Goal: Transaction & Acquisition: Obtain resource

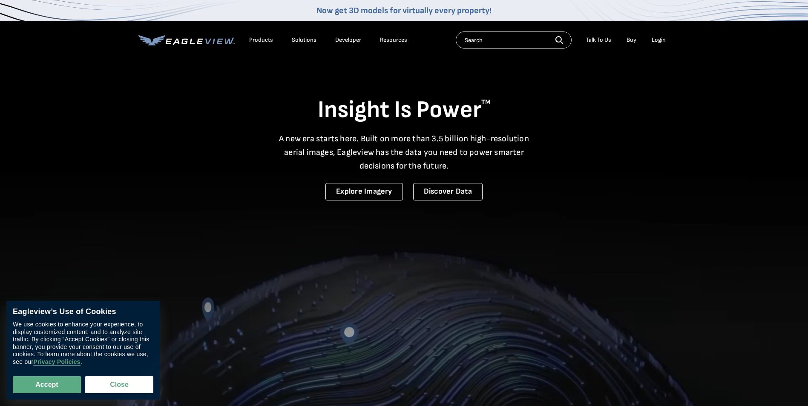
click at [259, 40] on div "Products" at bounding box center [261, 40] width 24 height 8
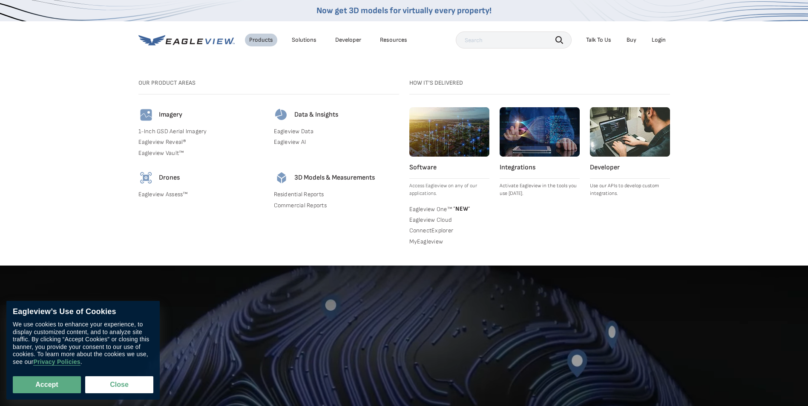
click at [316, 205] on link "Commercial Reports" at bounding box center [336, 206] width 125 height 8
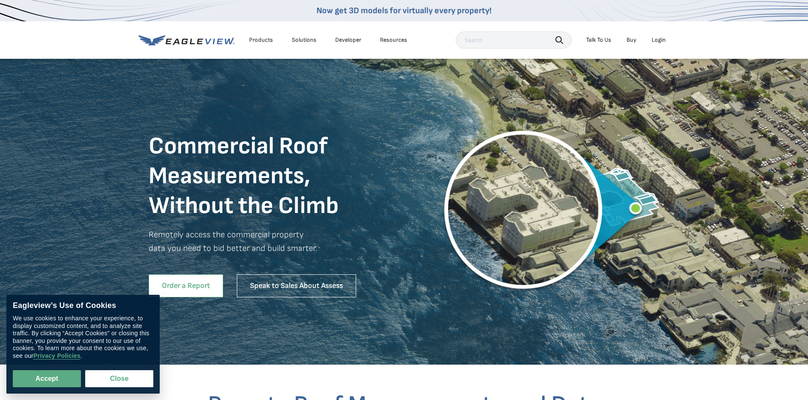
click at [192, 285] on link "Order a Report" at bounding box center [186, 285] width 75 height 23
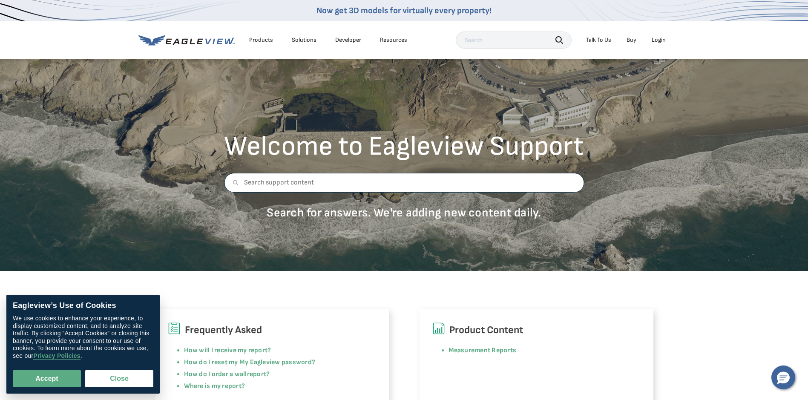
click at [275, 181] on input "text" at bounding box center [404, 183] width 360 height 20
click at [34, 383] on button "Accept" at bounding box center [47, 378] width 68 height 17
checkbox input "true"
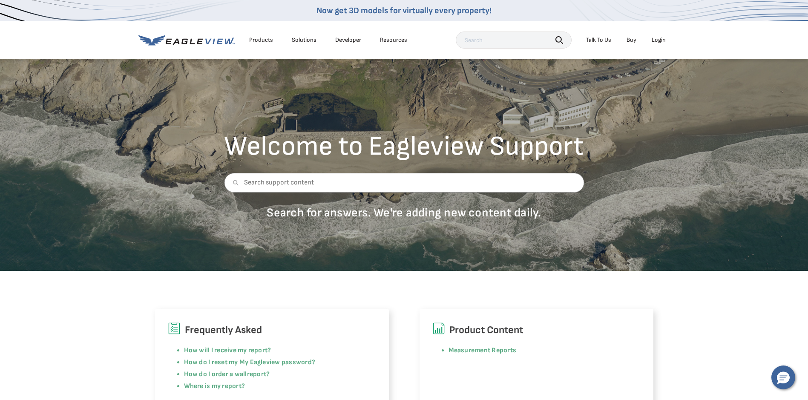
click at [268, 39] on div "Products" at bounding box center [261, 40] width 24 height 8
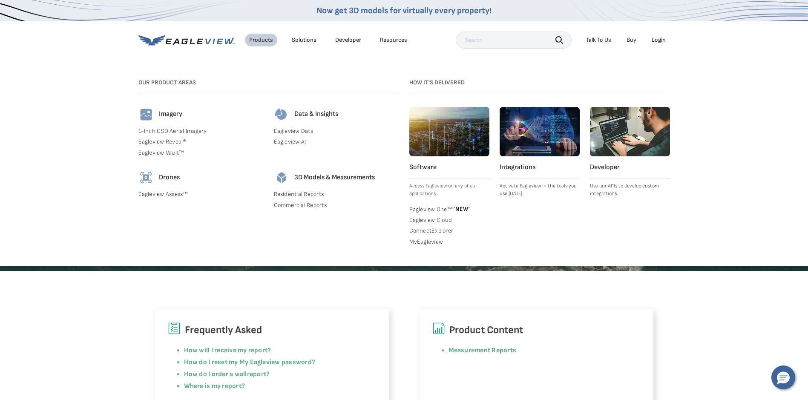
click at [318, 206] on link "Commercial Reports" at bounding box center [336, 205] width 125 height 8
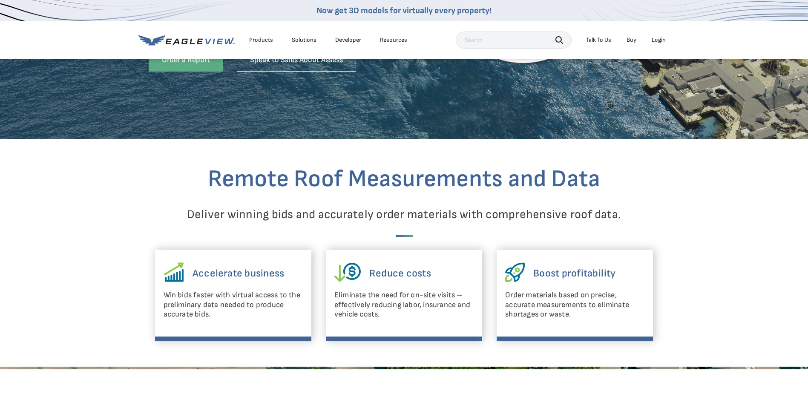
scroll to position [170, 0]
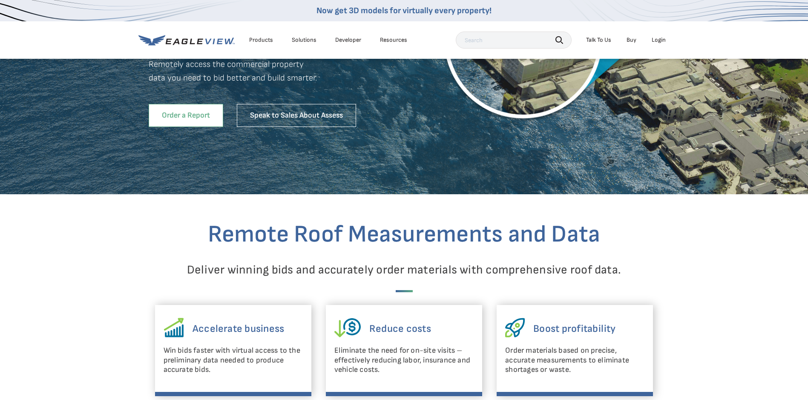
click at [184, 114] on link "Order a Report" at bounding box center [186, 115] width 75 height 23
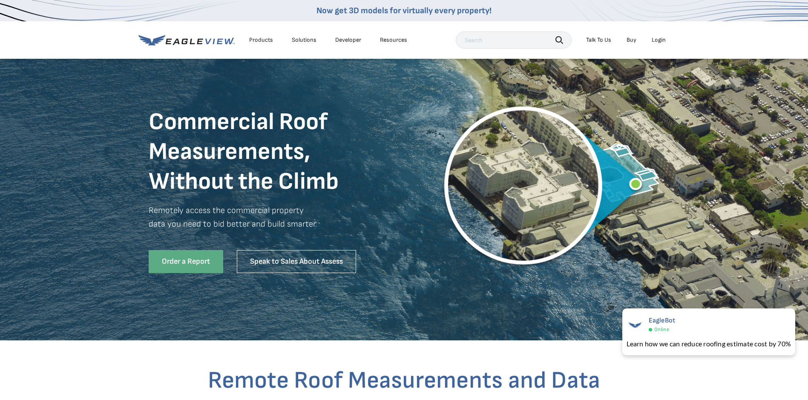
scroll to position [0, 0]
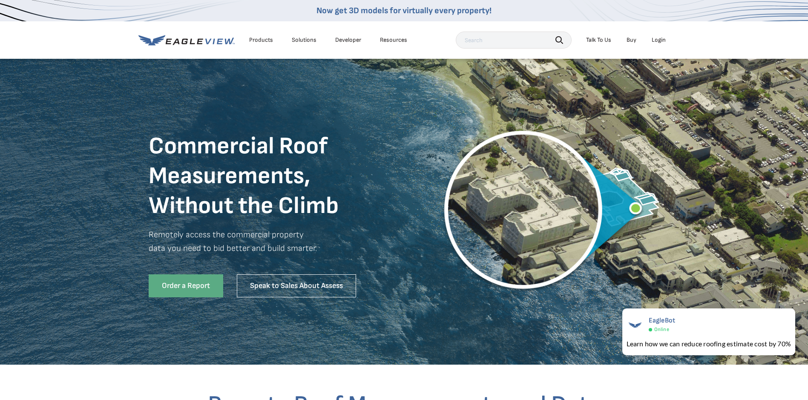
click at [267, 38] on div "Products" at bounding box center [261, 40] width 24 height 8
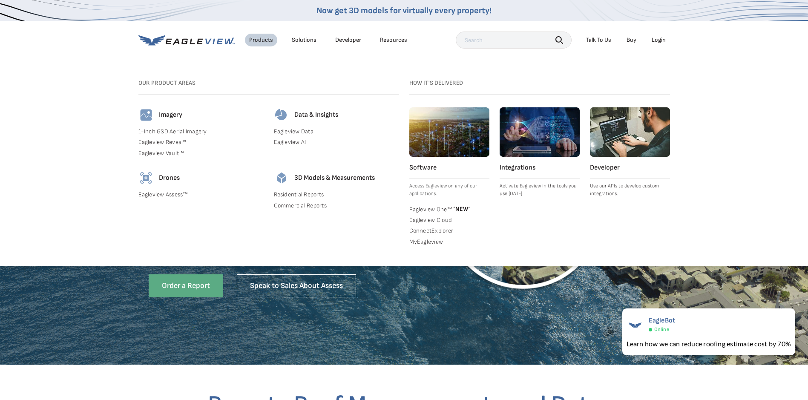
click at [320, 194] on link "Residential Reports" at bounding box center [336, 195] width 125 height 8
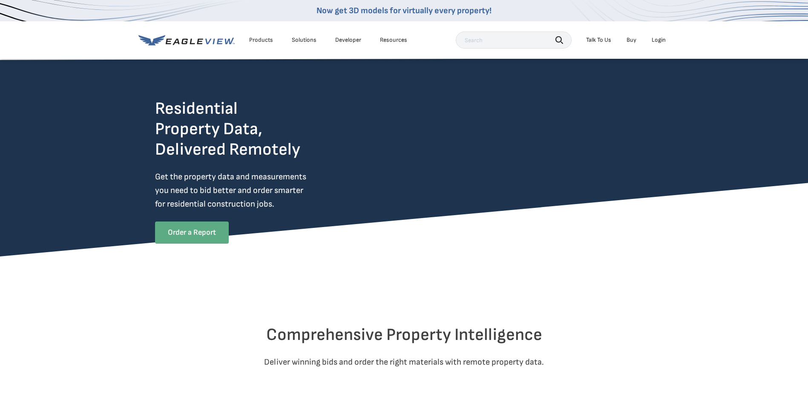
click at [207, 228] on link "Order a Report" at bounding box center [192, 233] width 74 height 22
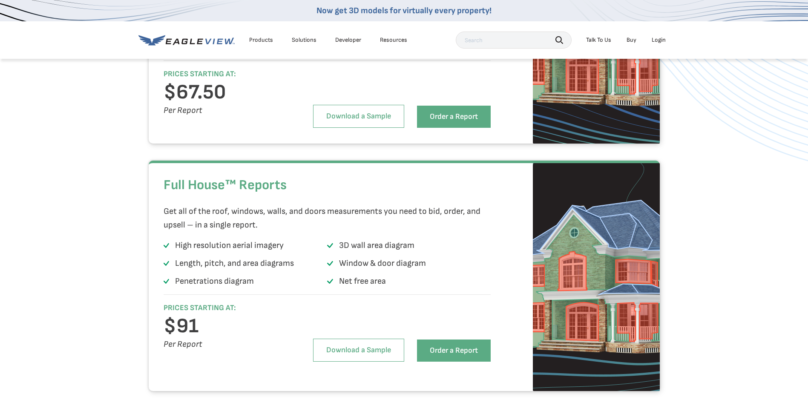
scroll to position [1576, 0]
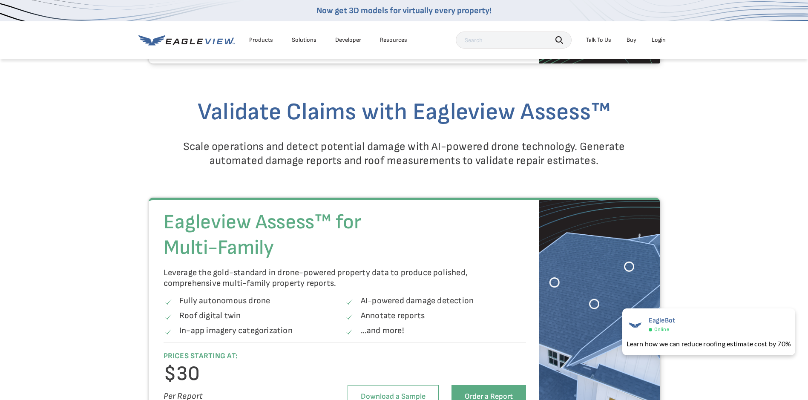
scroll to position [1278, 0]
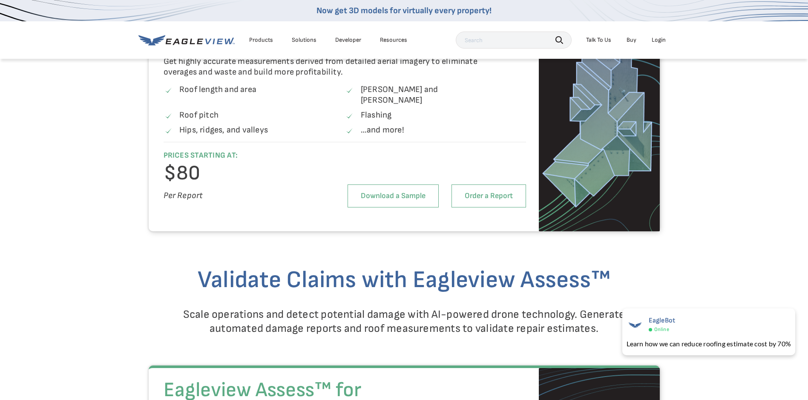
click at [497, 186] on link "Order a Report" at bounding box center [489, 195] width 75 height 23
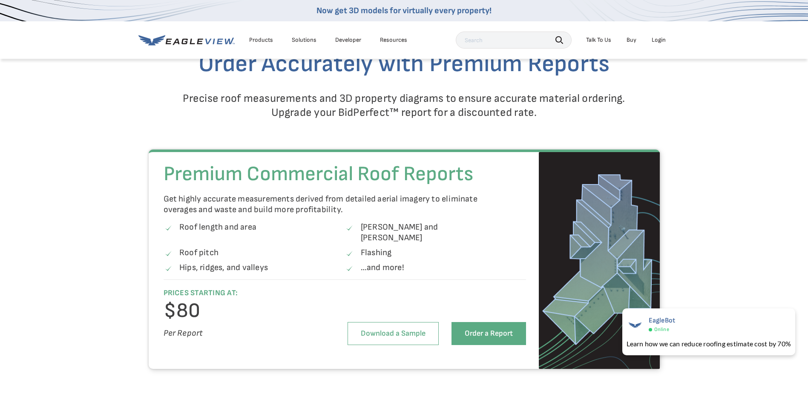
scroll to position [1065, 0]
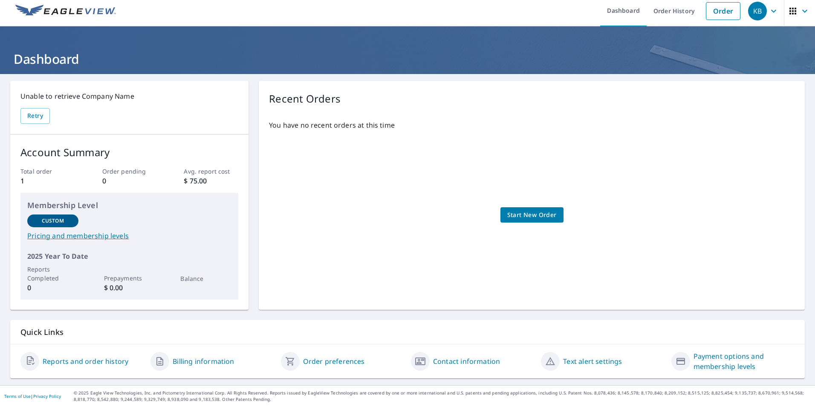
scroll to position [6, 0]
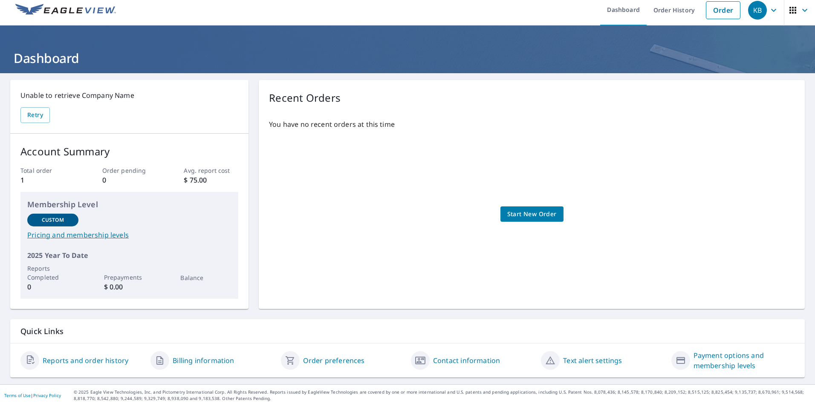
drag, startPoint x: 811, startPoint y: 0, endPoint x: 501, endPoint y: 5, distance: 310.2
click at [501, 5] on ul "Dashboard Order History Order" at bounding box center [432, 9] width 623 height 31
click at [802, 10] on icon "button" at bounding box center [804, 10] width 5 height 3
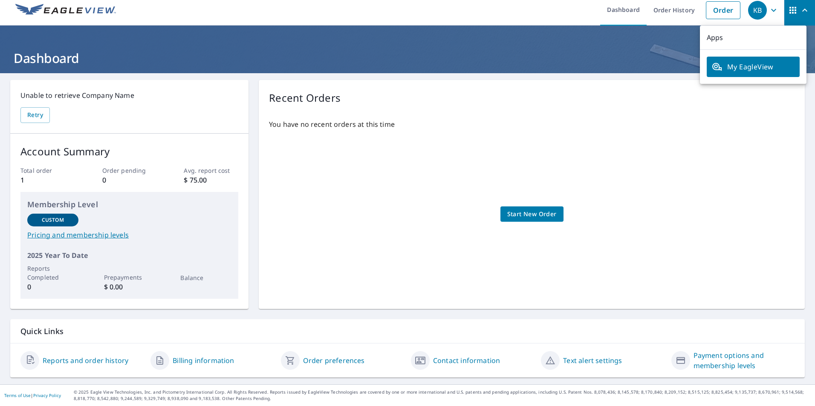
click at [614, 108] on div "Recent Orders You have no recent orders at this time Start New Order" at bounding box center [532, 194] width 546 height 229
